Goal: Task Accomplishment & Management: Use online tool/utility

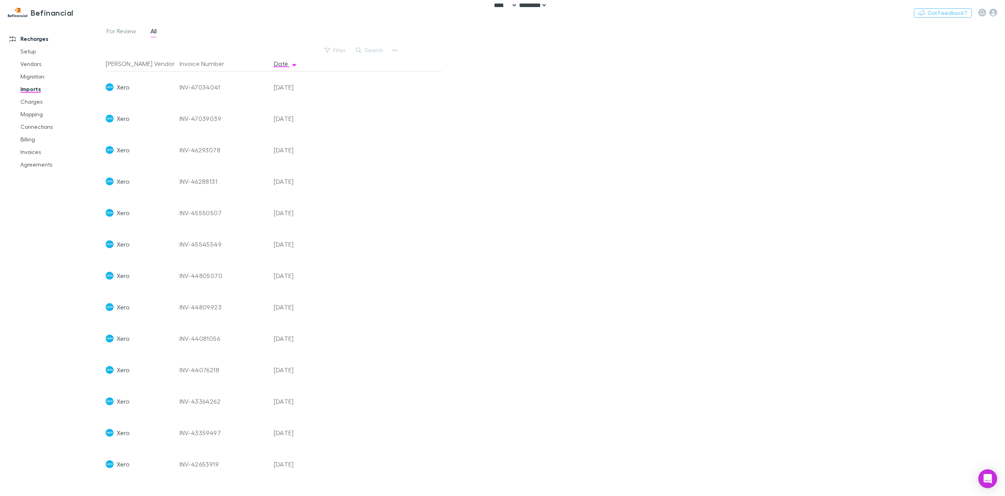
select select "****"
click at [991, 16] on icon "button" at bounding box center [993, 13] width 8 height 8
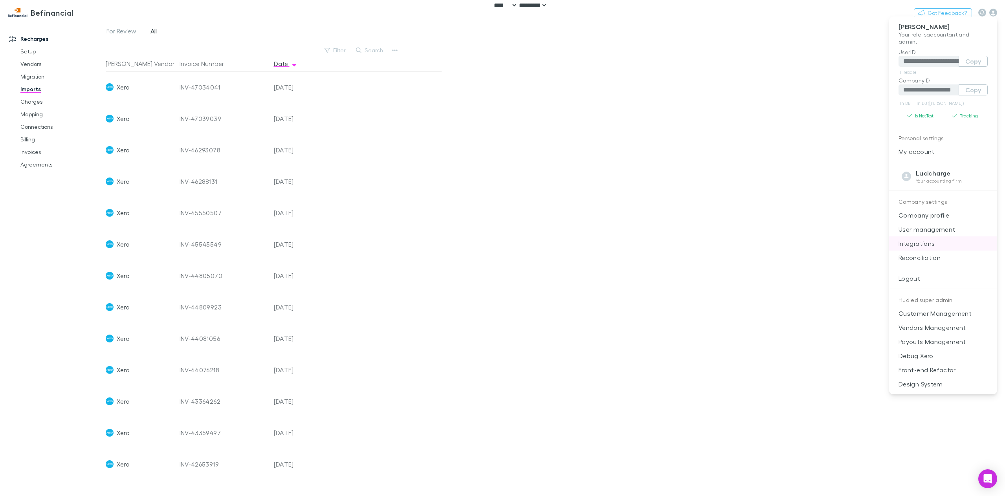
click at [927, 247] on p "Integrations" at bounding box center [943, 243] width 108 height 14
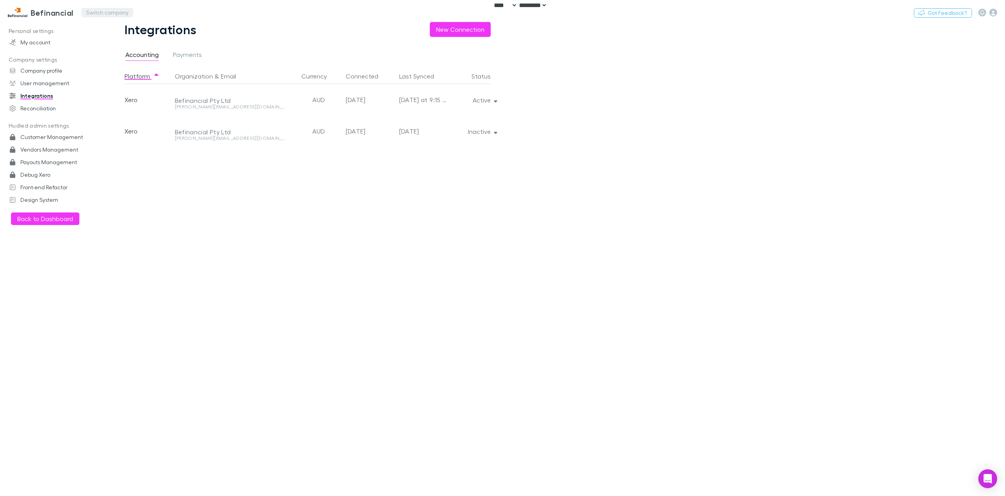
click at [106, 15] on button "Switch company" at bounding box center [107, 12] width 52 height 9
type input "****"
click at [113, 53] on li "Lucicharge" at bounding box center [149, 47] width 137 height 13
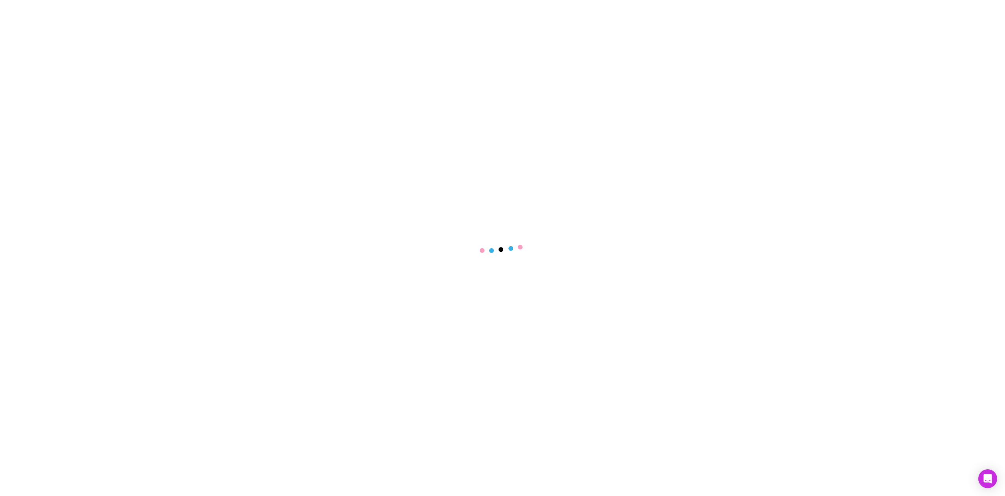
select select "****"
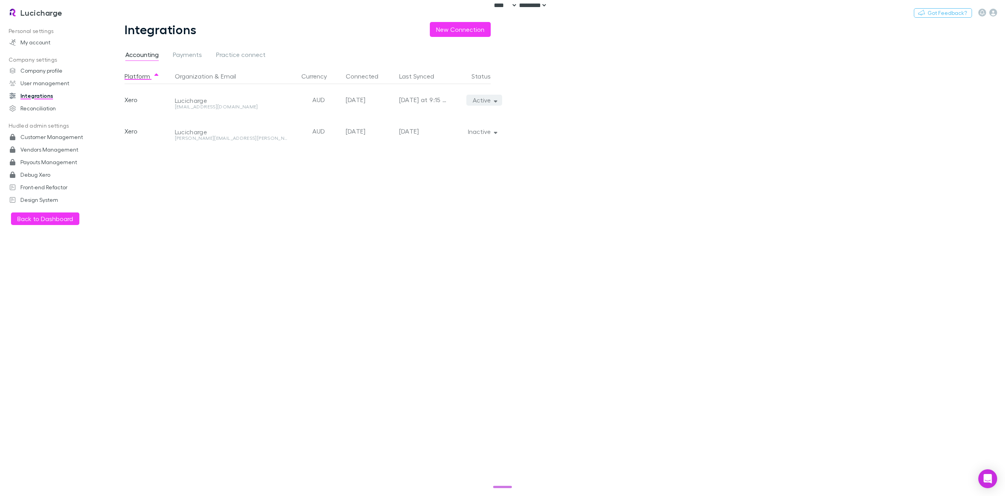
click at [488, 103] on button "Active" at bounding box center [484, 100] width 36 height 11
click at [598, 128] on div at bounding box center [502, 248] width 1005 height 496
click at [494, 132] on icon "button" at bounding box center [496, 133] width 4 height 2
click at [611, 148] on div at bounding box center [502, 248] width 1005 height 496
click at [42, 19] on link "Lucicharge" at bounding box center [35, 12] width 64 height 19
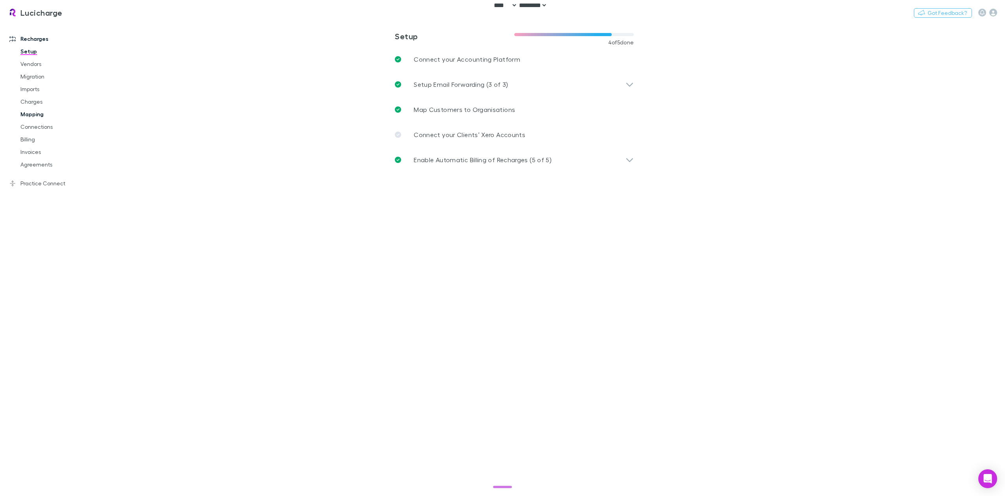
click at [35, 112] on link "Mapping" at bounding box center [61, 114] width 97 height 13
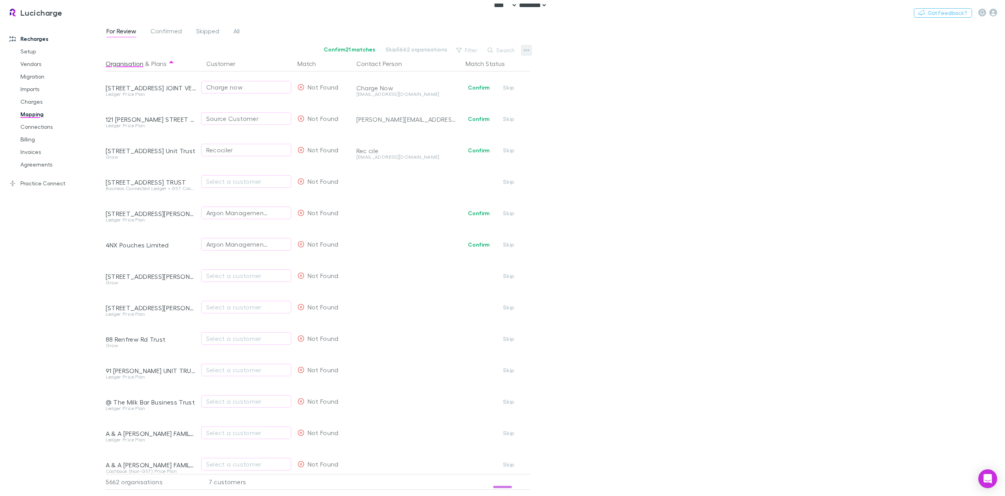
click at [525, 50] on icon "button" at bounding box center [525, 50] width 5 height 2
click at [700, 163] on div at bounding box center [502, 248] width 1005 height 496
click at [527, 50] on icon "button" at bounding box center [525, 50] width 5 height 2
